Goal: Task Accomplishment & Management: Complete application form

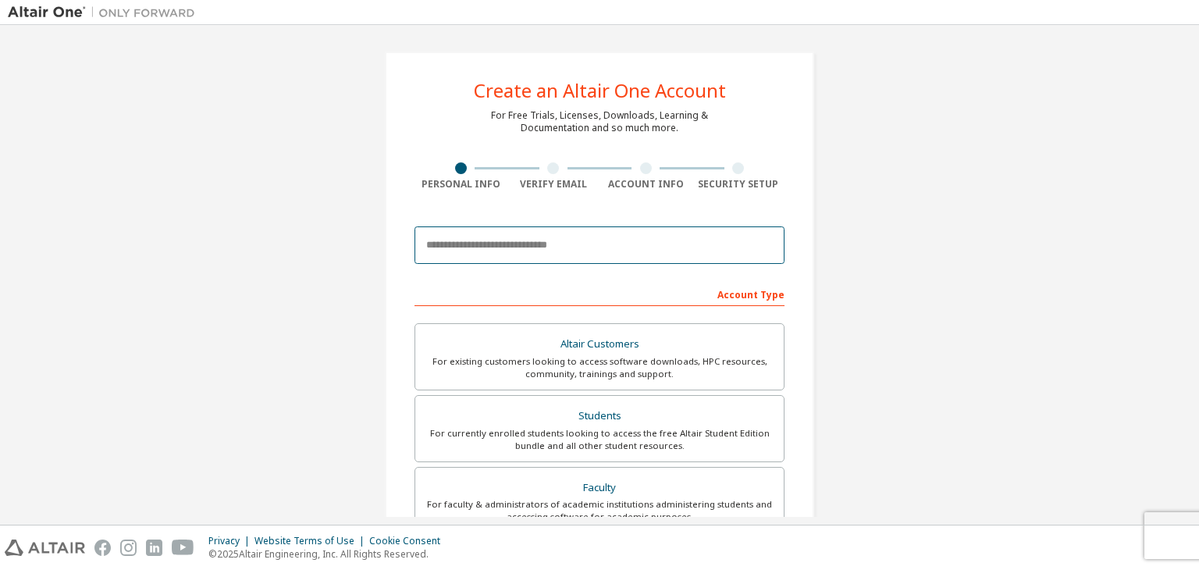
click at [623, 248] on input "email" at bounding box center [599, 244] width 370 height 37
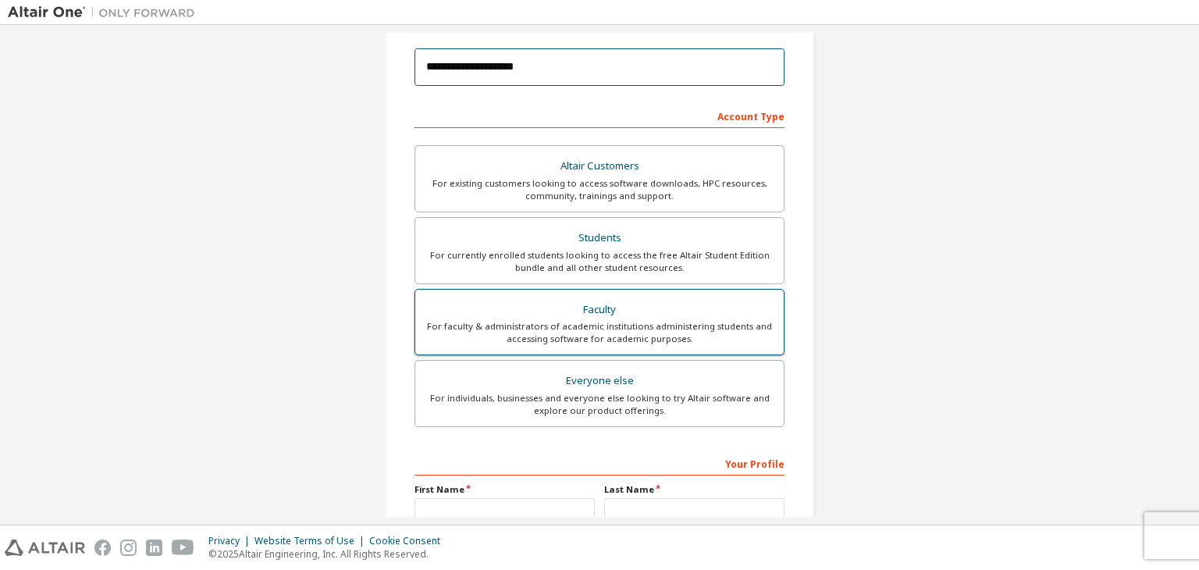
scroll to position [178, 0]
type input "**********"
click at [645, 336] on div "For faculty & administrators of academic institutions administering students an…" at bounding box center [600, 332] width 350 height 25
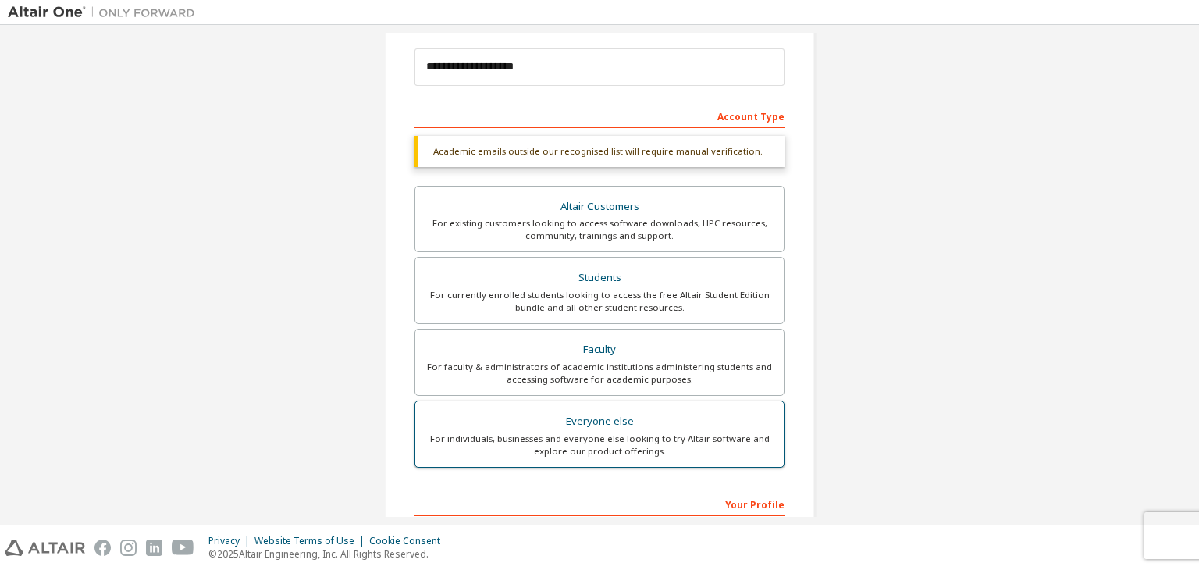
scroll to position [380, 0]
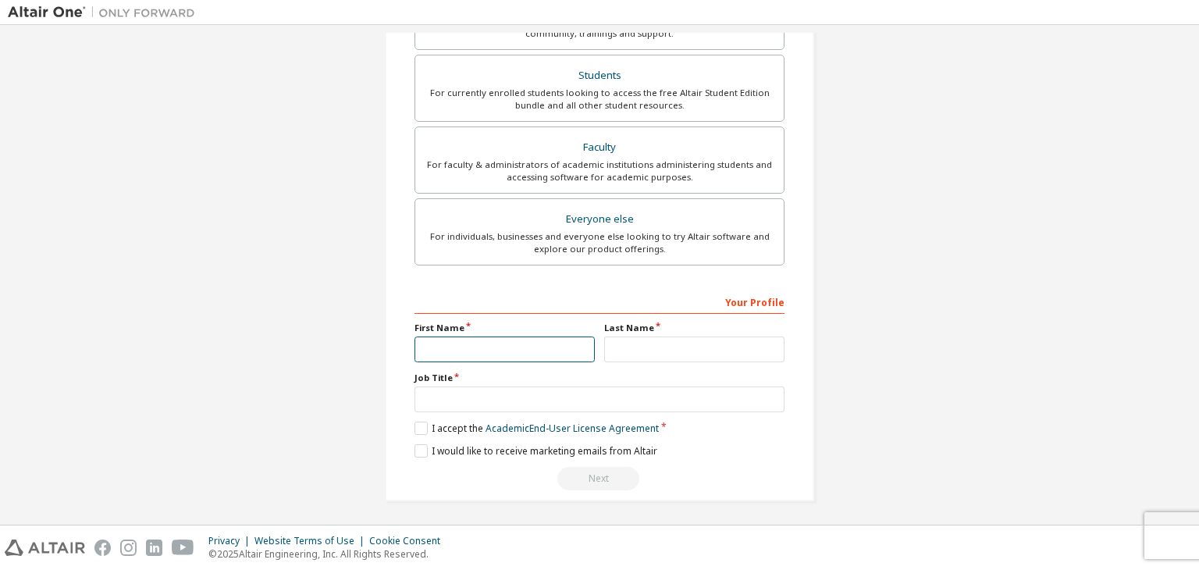
click at [538, 348] on input "text" at bounding box center [504, 349] width 180 height 26
type input "*******"
click at [671, 344] on input "text" at bounding box center [694, 349] width 180 height 26
type input "**********"
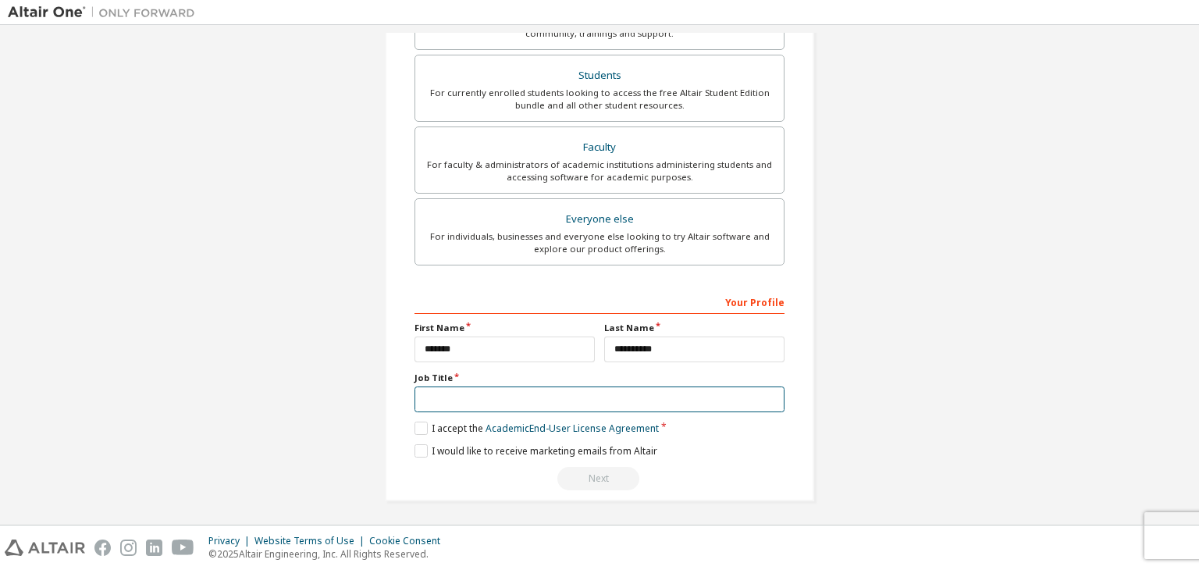
click at [656, 394] on input "text" at bounding box center [599, 399] width 370 height 26
type input "*"
type input "********"
click at [419, 431] on label "I accept the Academic End-User License Agreement" at bounding box center [536, 427] width 244 height 13
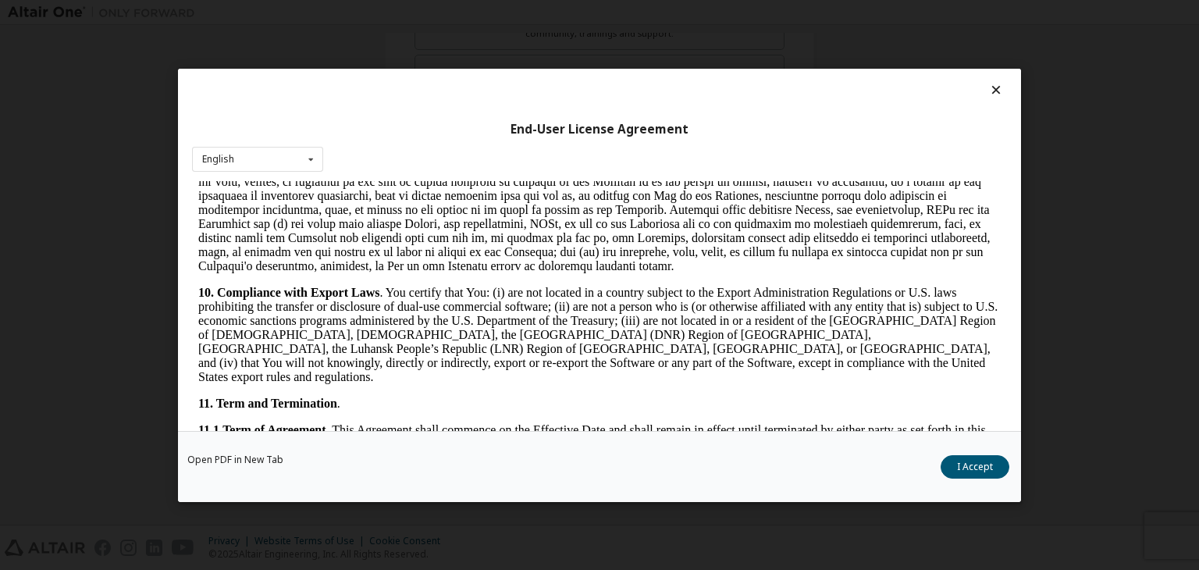
scroll to position [2063, 0]
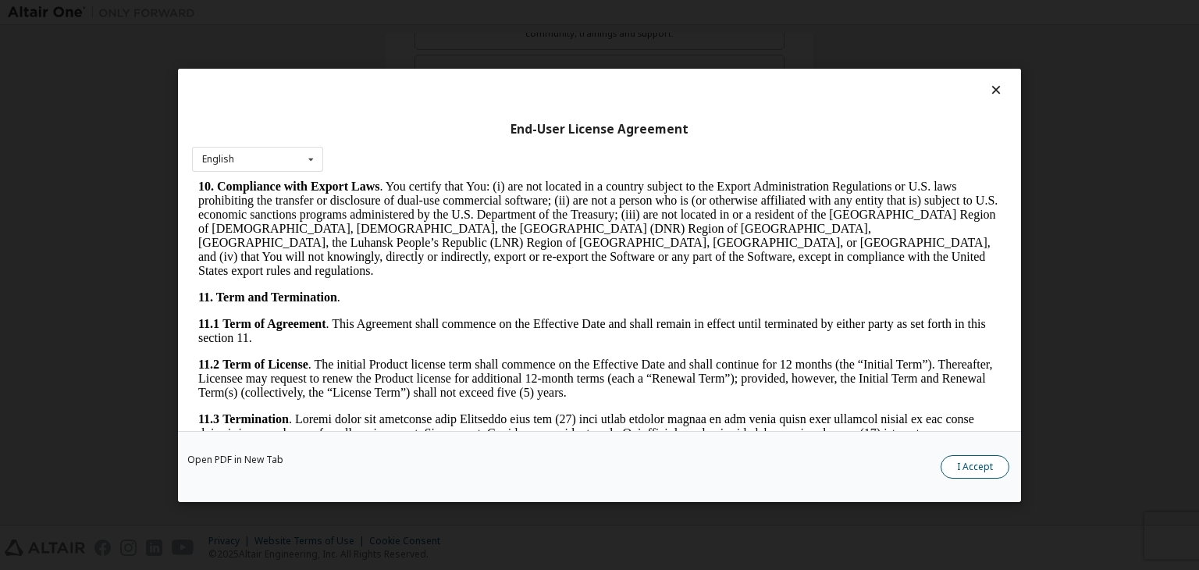
click at [960, 463] on button "I Accept" at bounding box center [974, 466] width 69 height 23
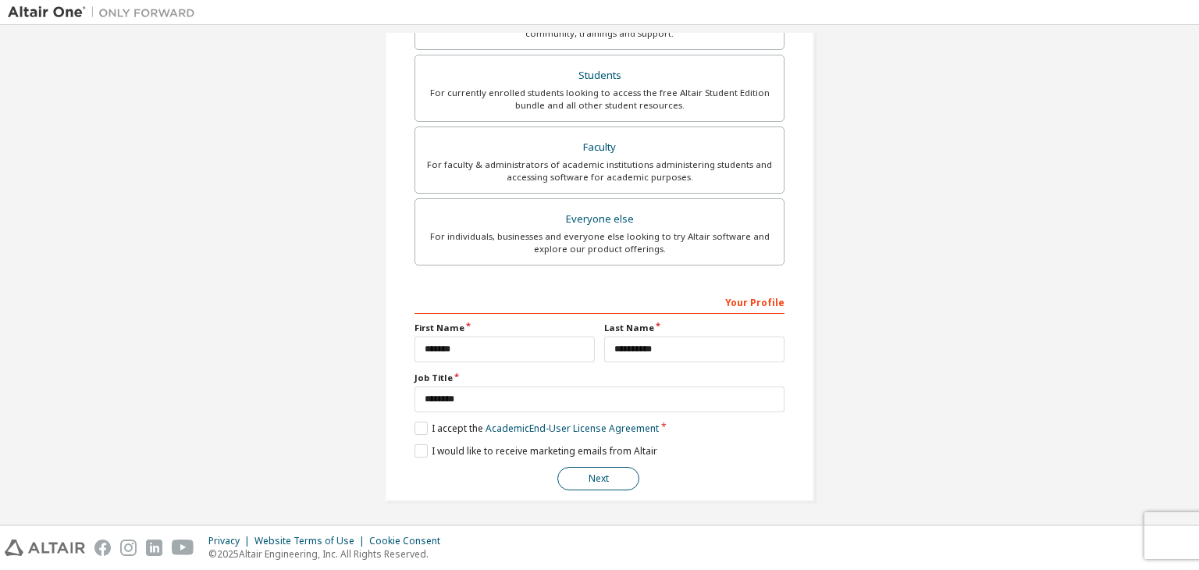
click at [577, 474] on button "Next" at bounding box center [598, 478] width 82 height 23
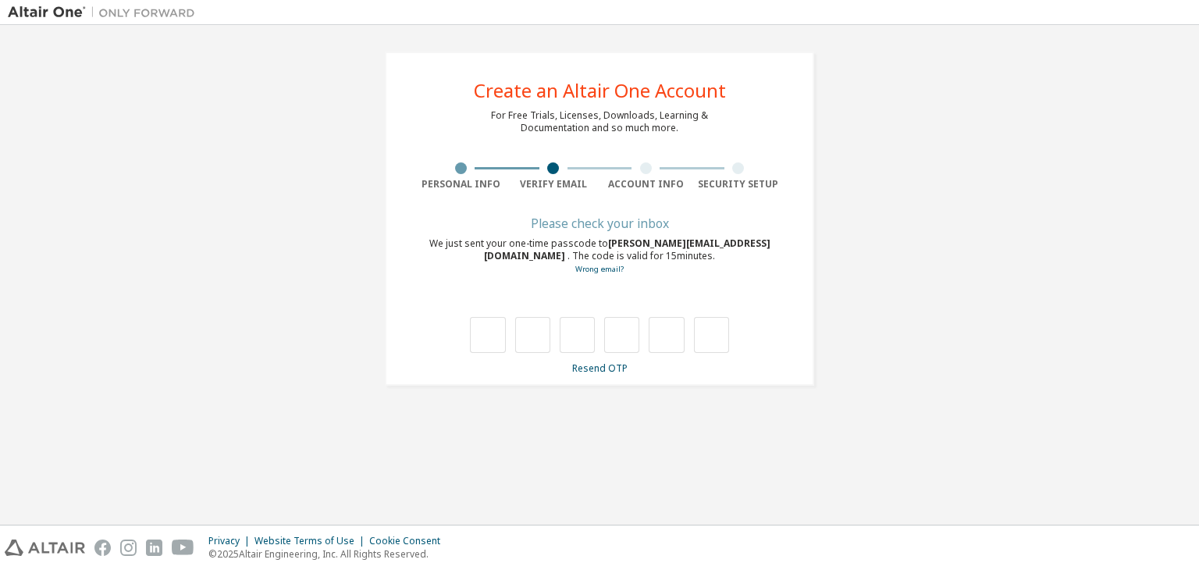
type input "*"
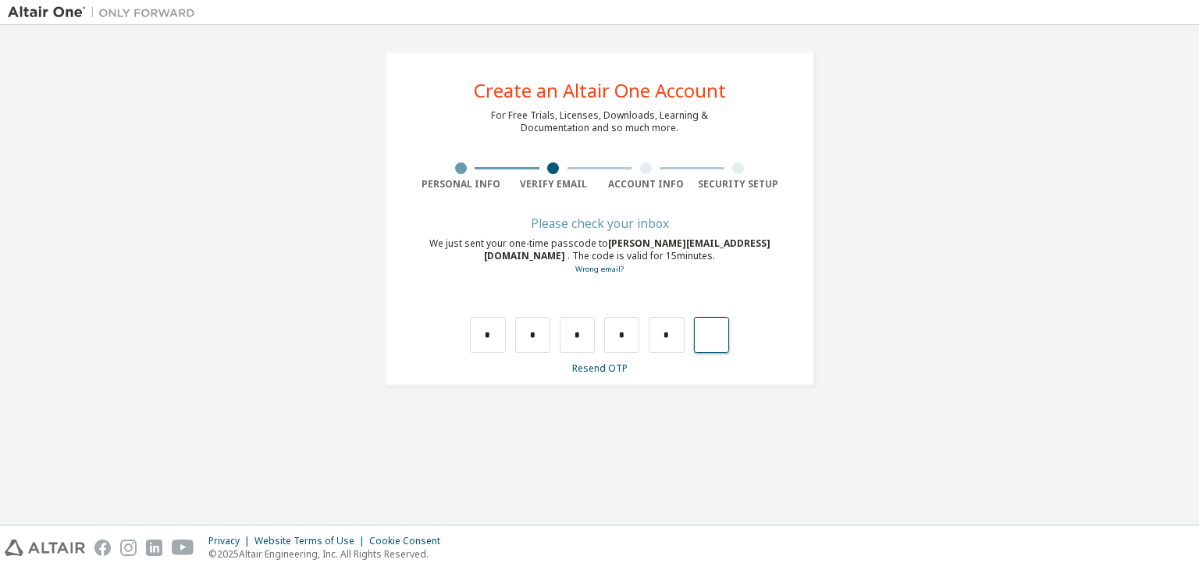
type input "*"
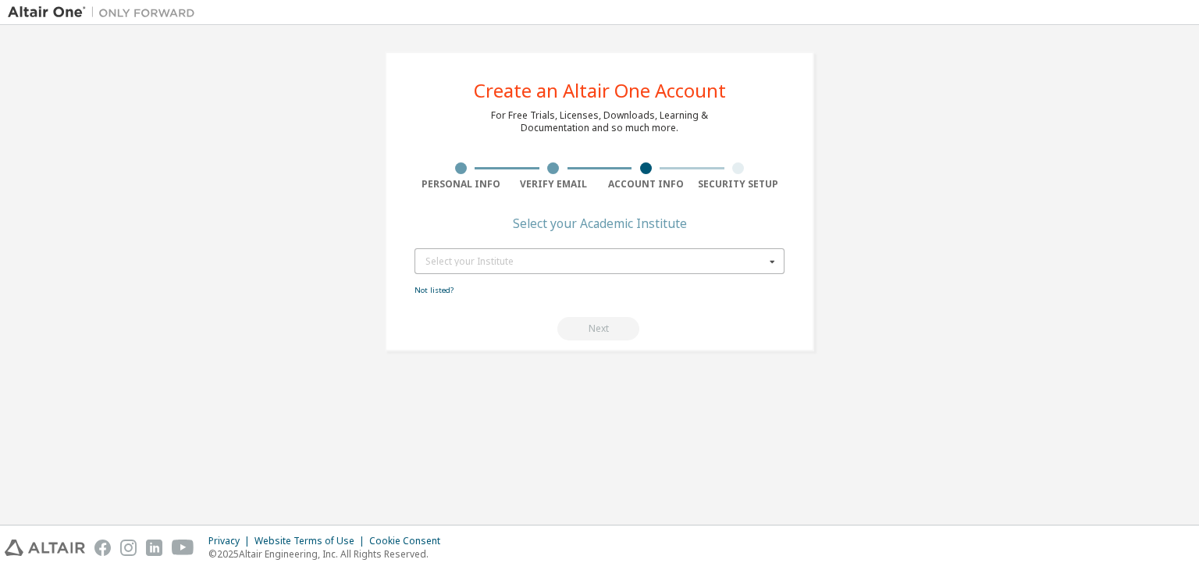
click at [596, 265] on div "Select your Institute" at bounding box center [594, 261] width 339 height 9
click at [503, 335] on div "Next" at bounding box center [599, 328] width 370 height 23
click at [553, 261] on div "Select your Institute" at bounding box center [594, 261] width 339 height 9
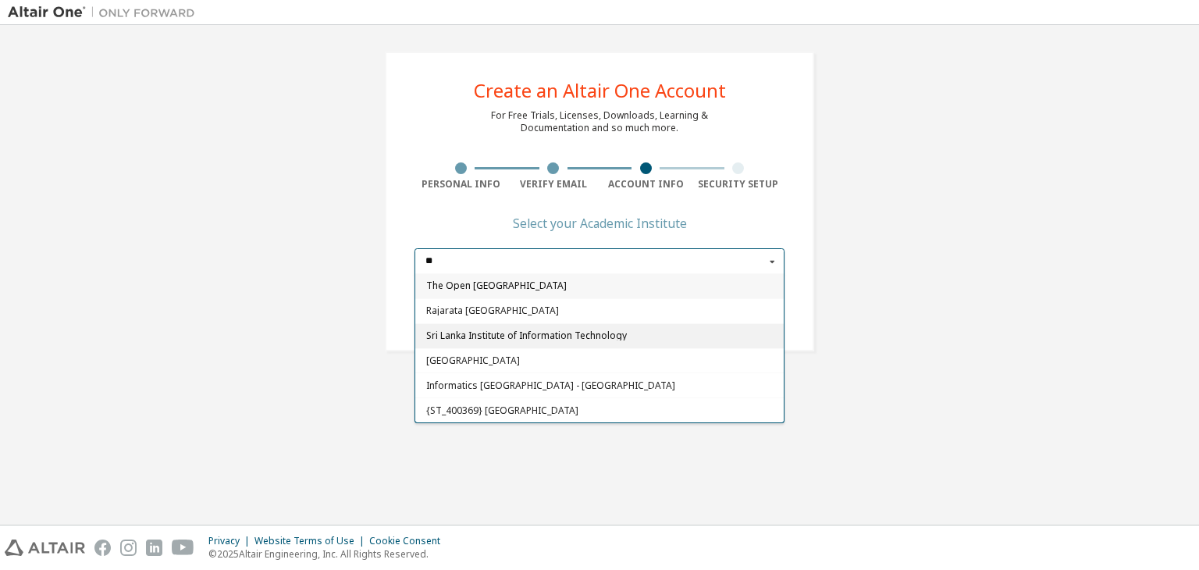
type input "*"
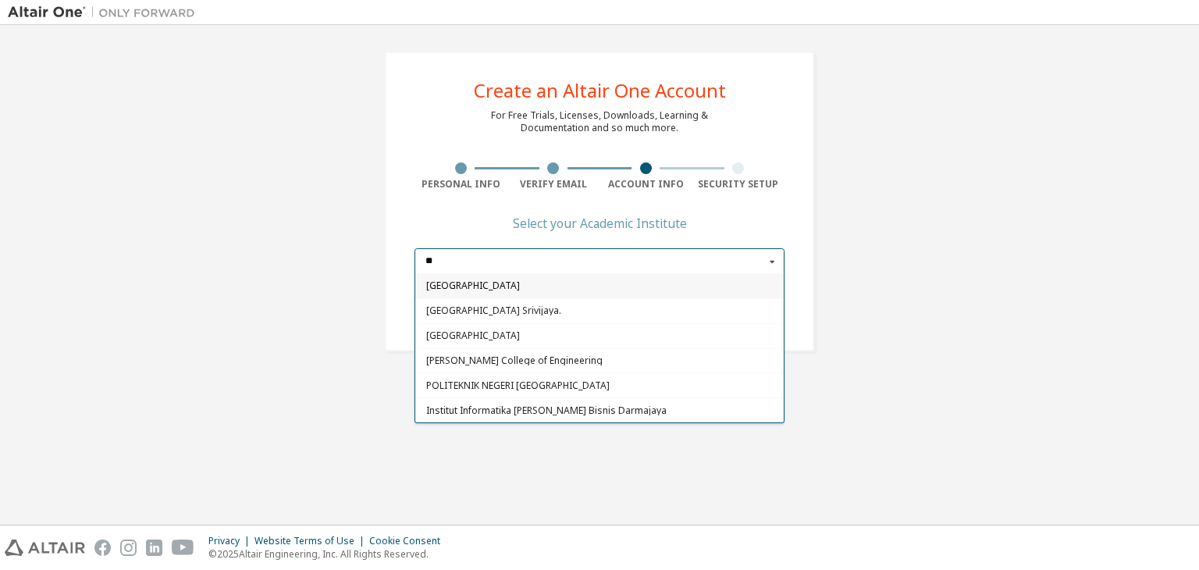
type input "*"
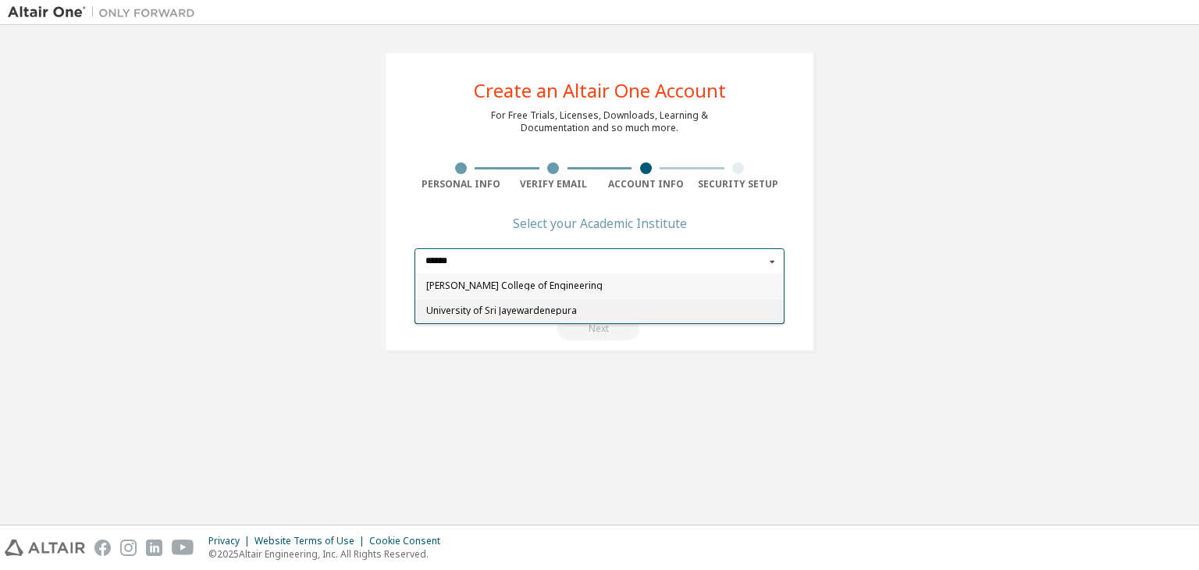
type input "******"
click at [565, 312] on span "University of Sri Jayewardenepura" at bounding box center [599, 310] width 347 height 9
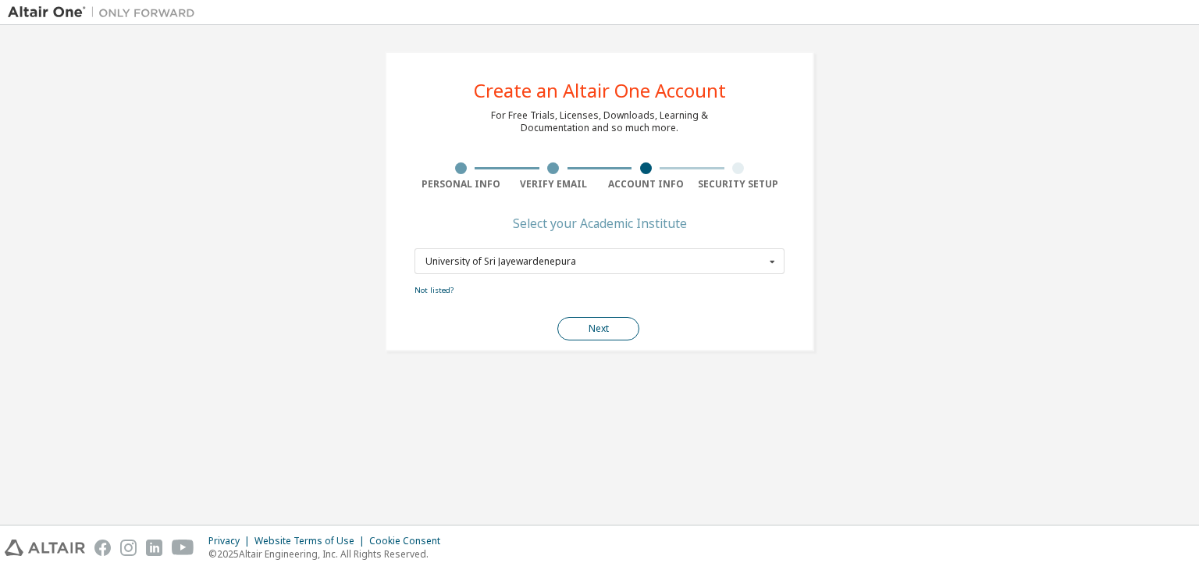
click at [593, 320] on button "Next" at bounding box center [598, 328] width 82 height 23
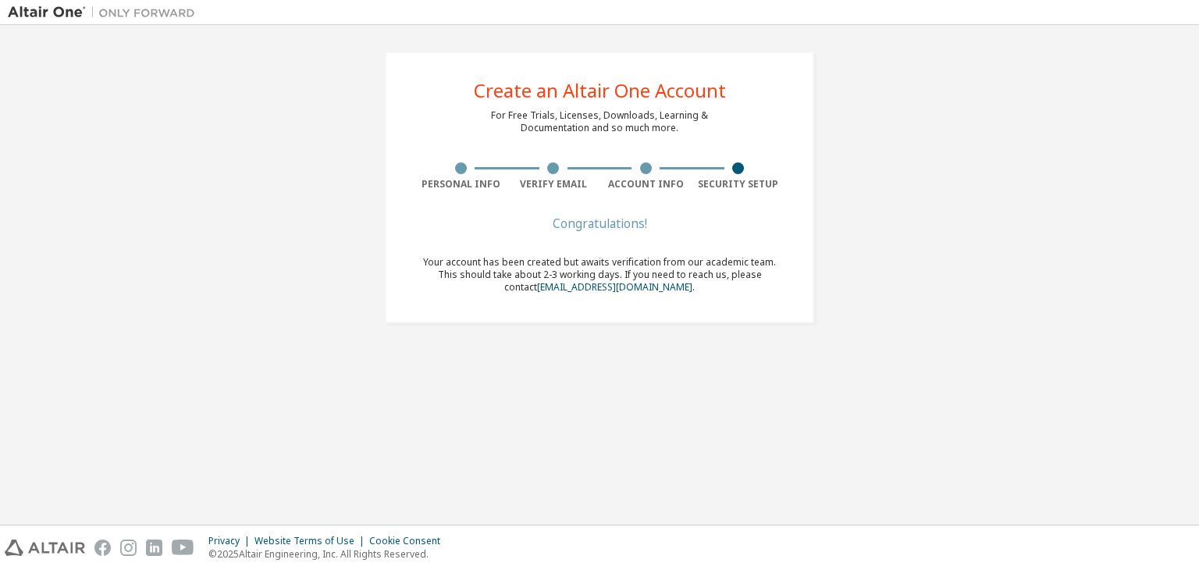
click at [715, 216] on div "Create an Altair One Account For Free Trials, Licenses, Downloads, Learning & D…" at bounding box center [599, 188] width 429 height 272
